Goal: Task Accomplishment & Management: Manage account settings

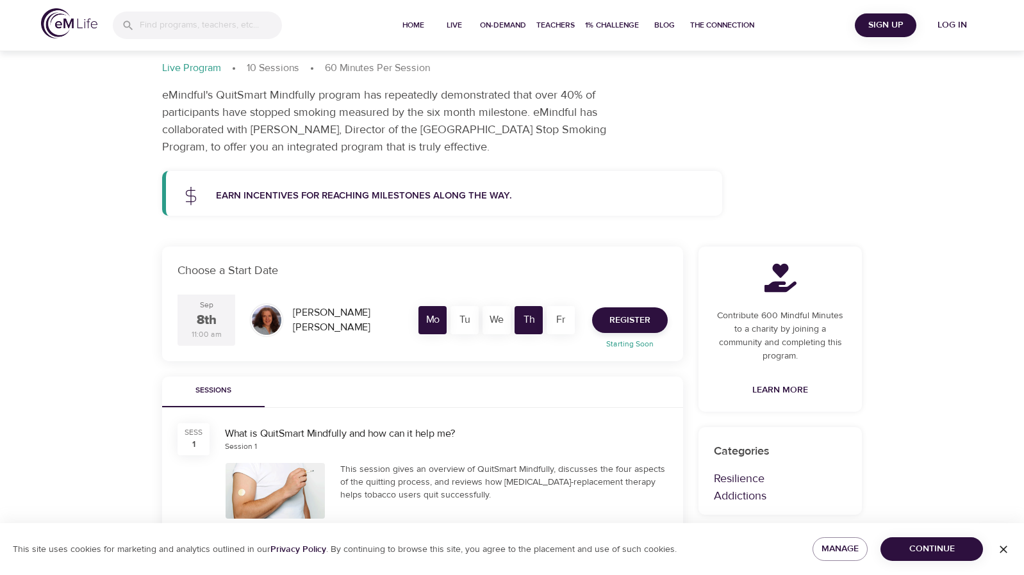
scroll to position [67, 0]
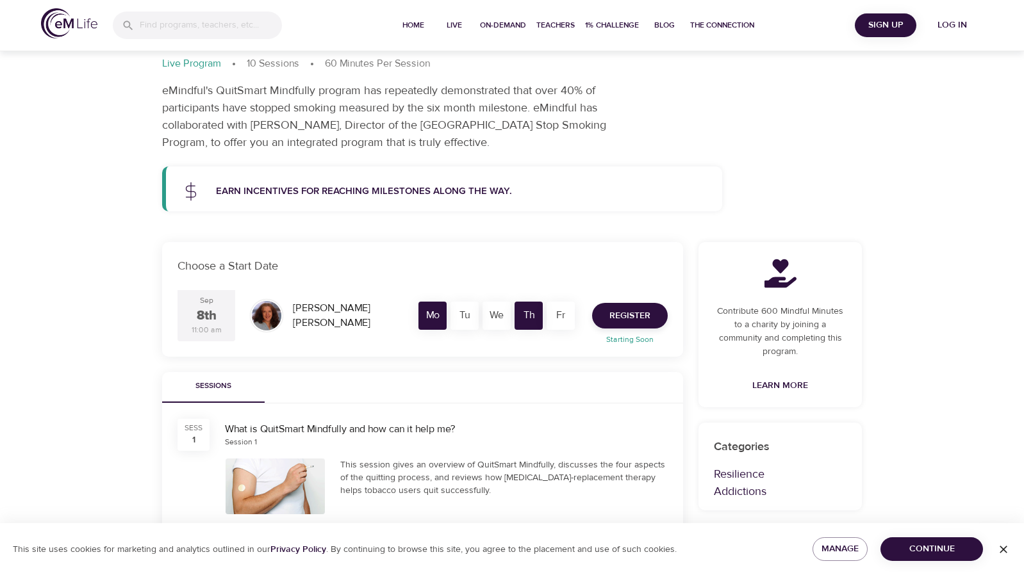
click at [216, 192] on p "Earn incentives for reaching milestones along the way." at bounding box center [461, 192] width 491 height 15
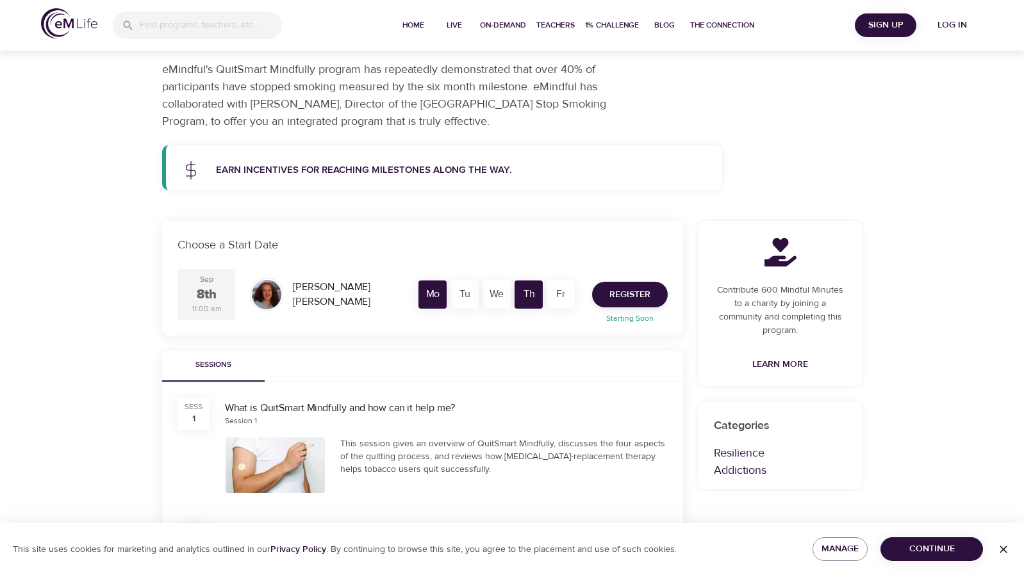
scroll to position [0, 0]
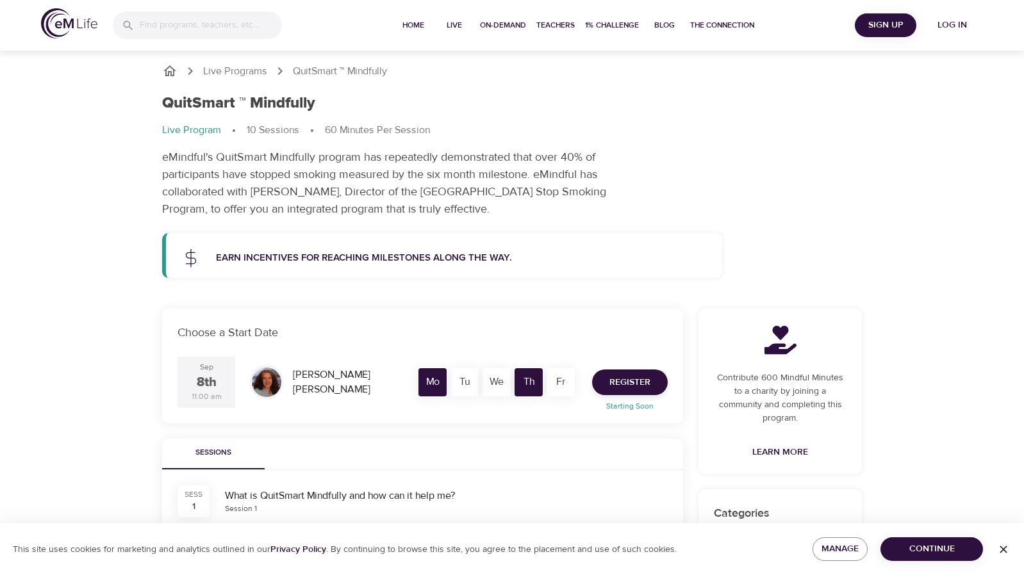
click at [427, 238] on div "Earn incentives for reaching milestones along the way." at bounding box center [444, 255] width 556 height 45
click at [730, 21] on span "The Connection" at bounding box center [722, 25] width 64 height 13
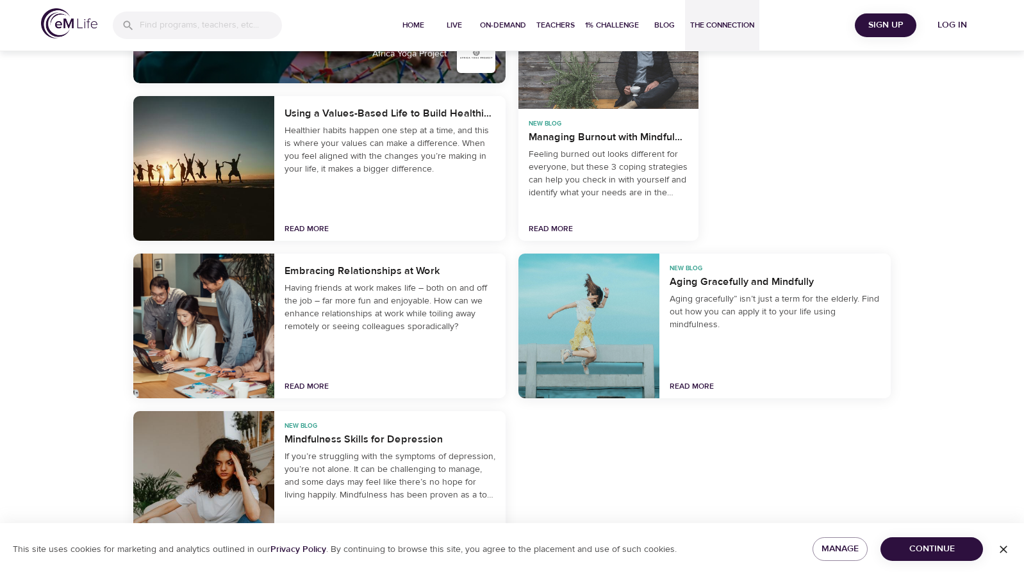
scroll to position [2589, 0]
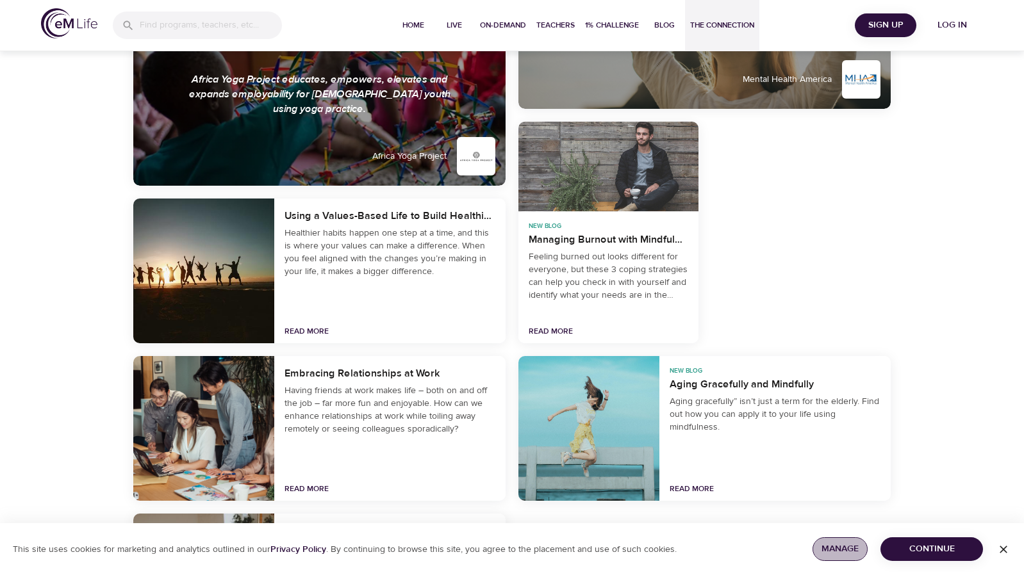
click at [834, 548] on span "Manage" at bounding box center [840, 549] width 35 height 16
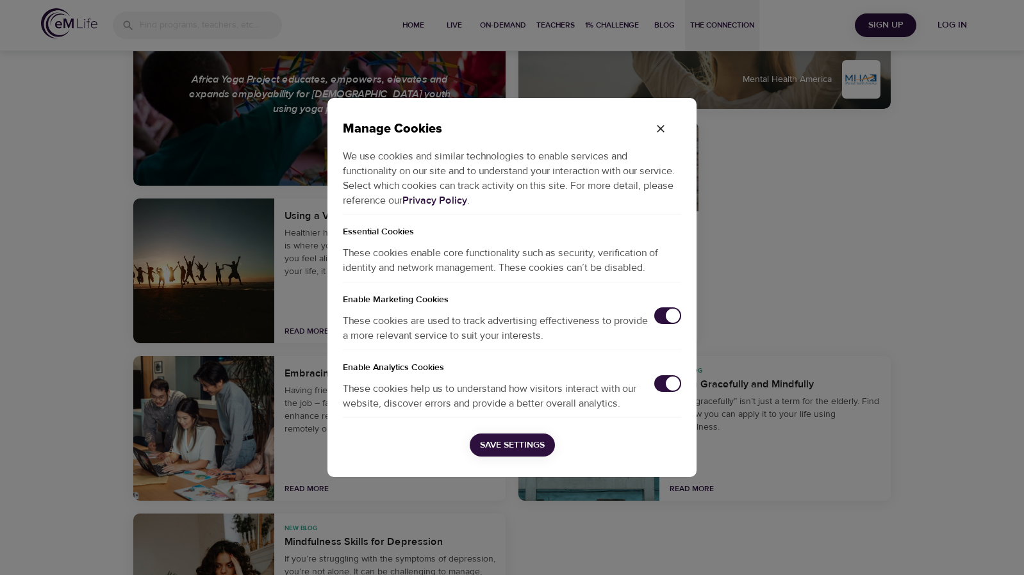
click at [669, 311] on input "checkbox" at bounding box center [673, 316] width 42 height 14
click at [668, 377] on input "checkbox" at bounding box center [673, 384] width 42 height 14
click at [516, 447] on span "Save Settings" at bounding box center [512, 446] width 65 height 16
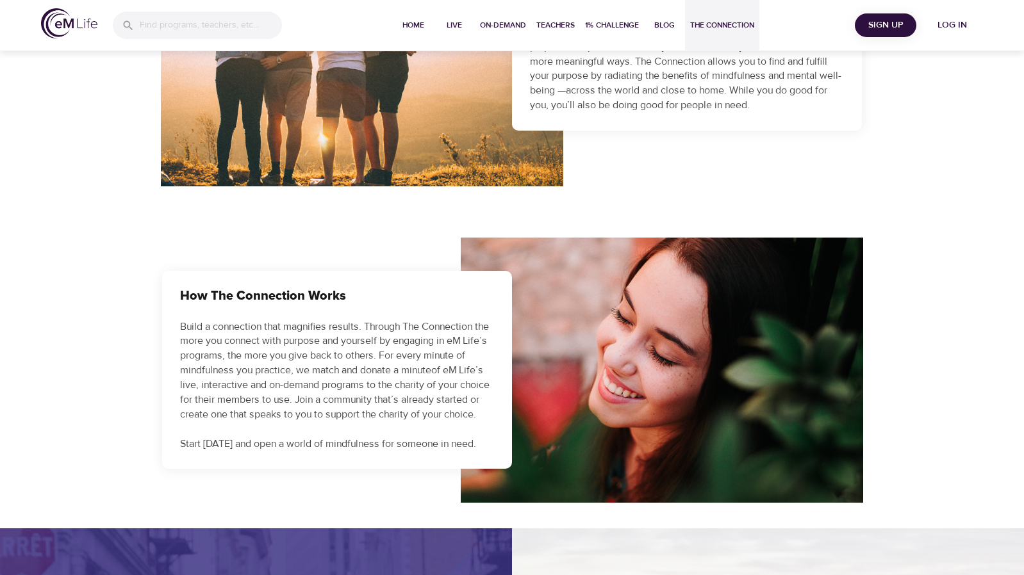
scroll to position [0, 0]
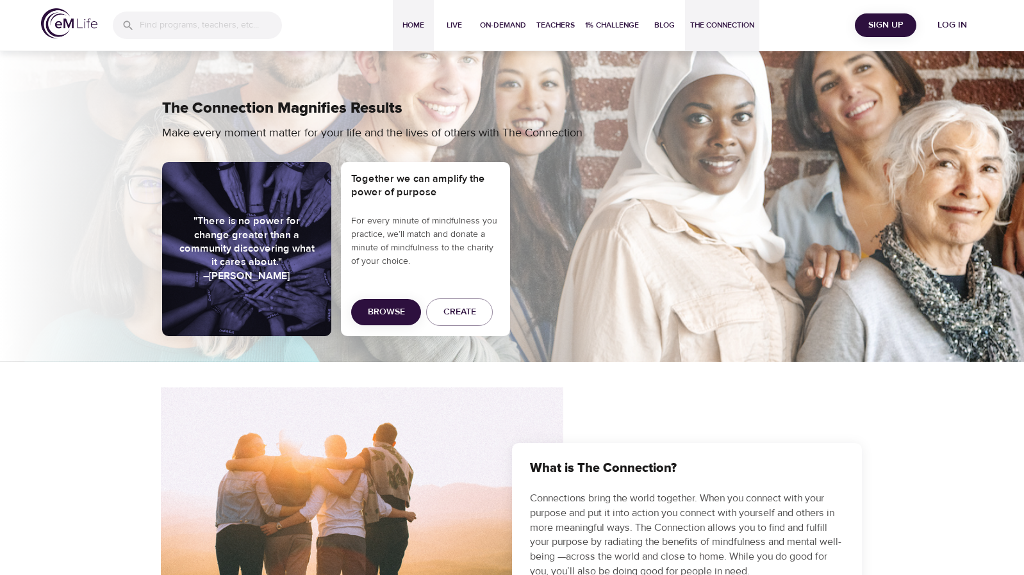
click at [408, 28] on span "Home" at bounding box center [413, 25] width 31 height 13
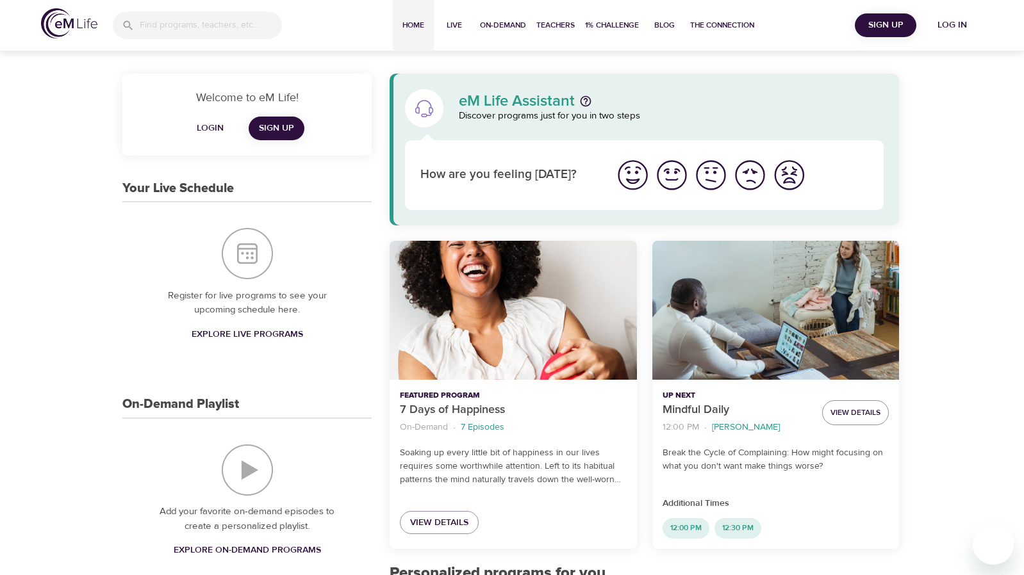
click at [53, 19] on img at bounding box center [69, 23] width 56 height 30
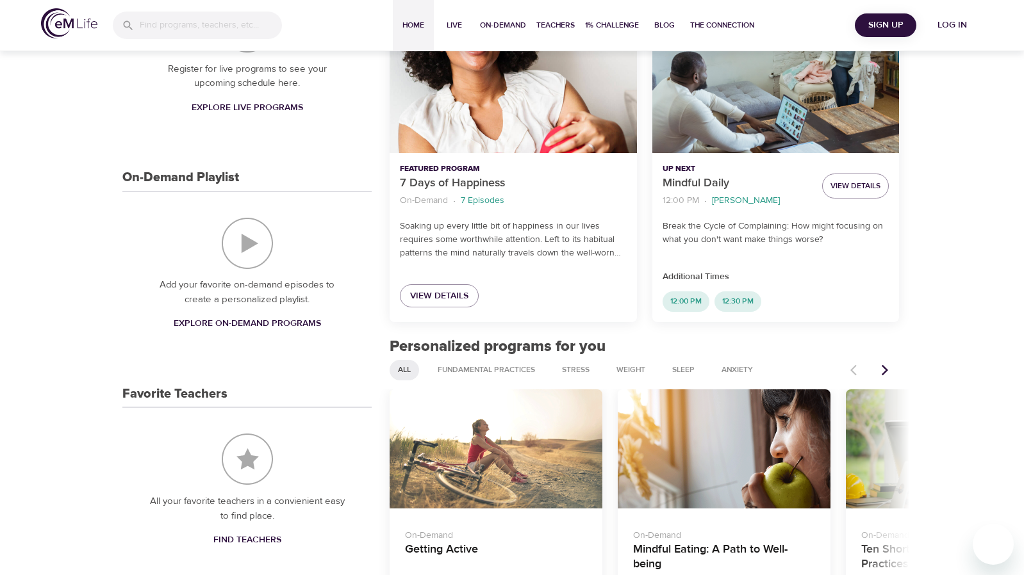
scroll to position [199, 0]
